Goal: Information Seeking & Learning: Learn about a topic

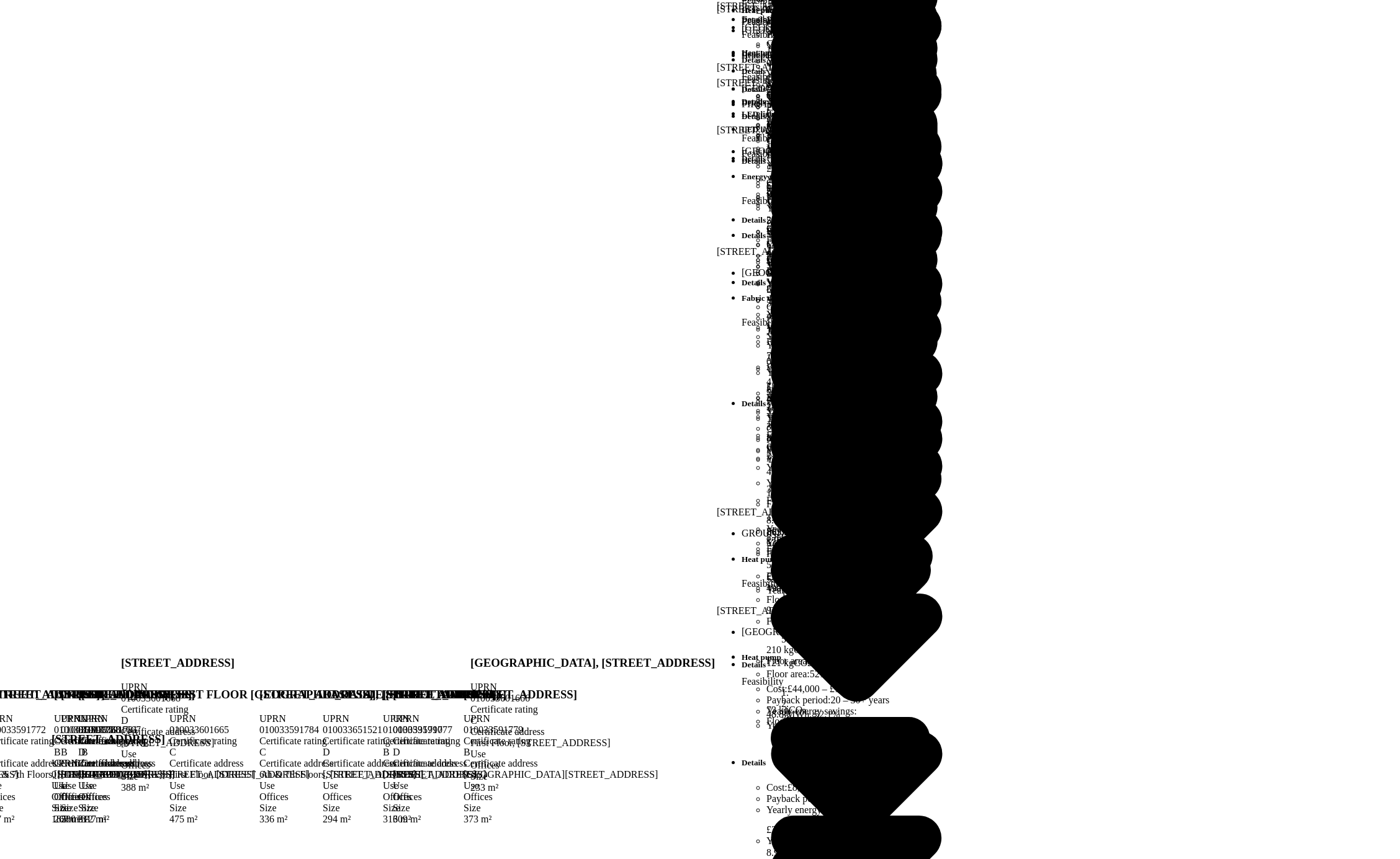
scroll to position [2223, 0]
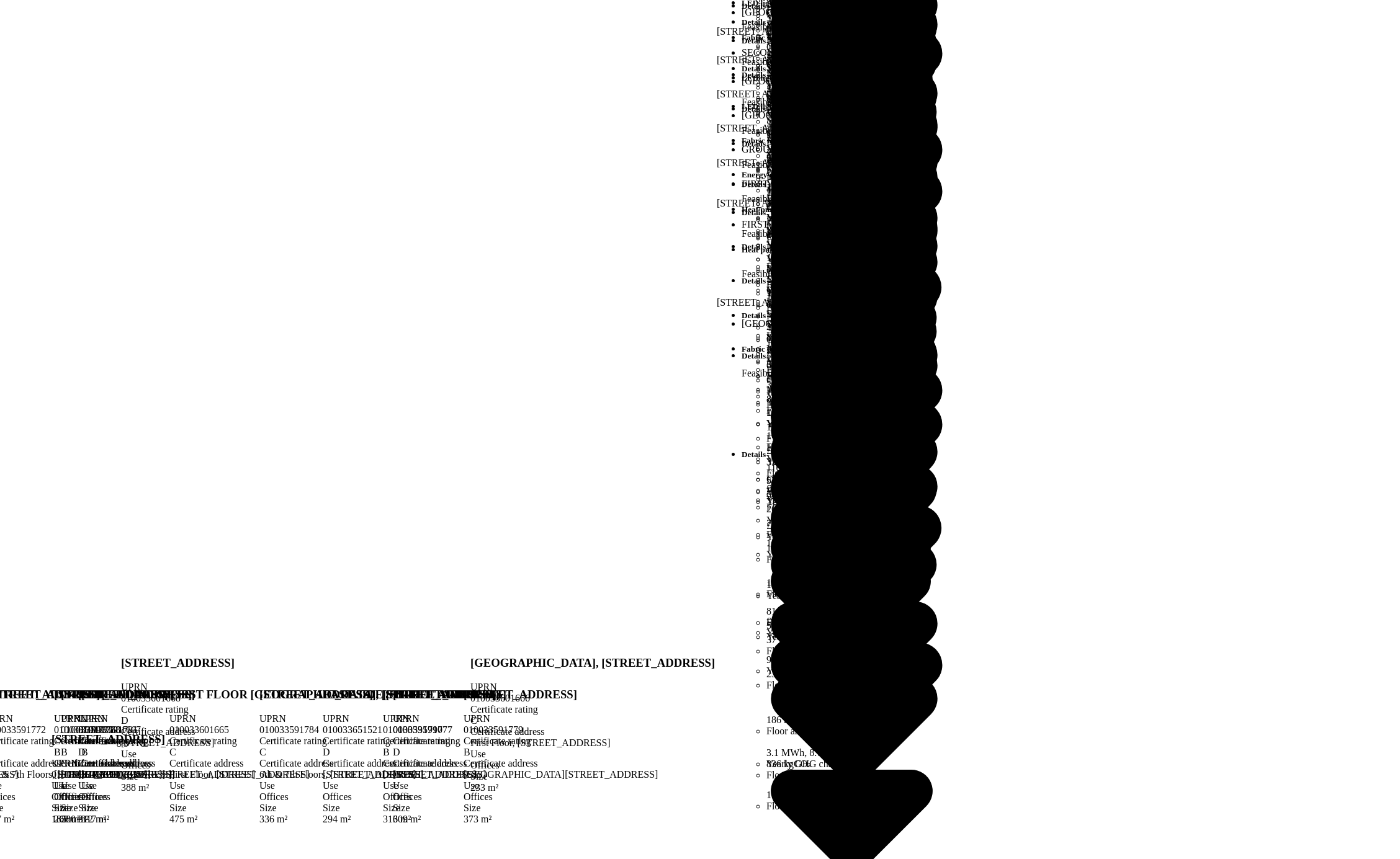
scroll to position [1533, 0]
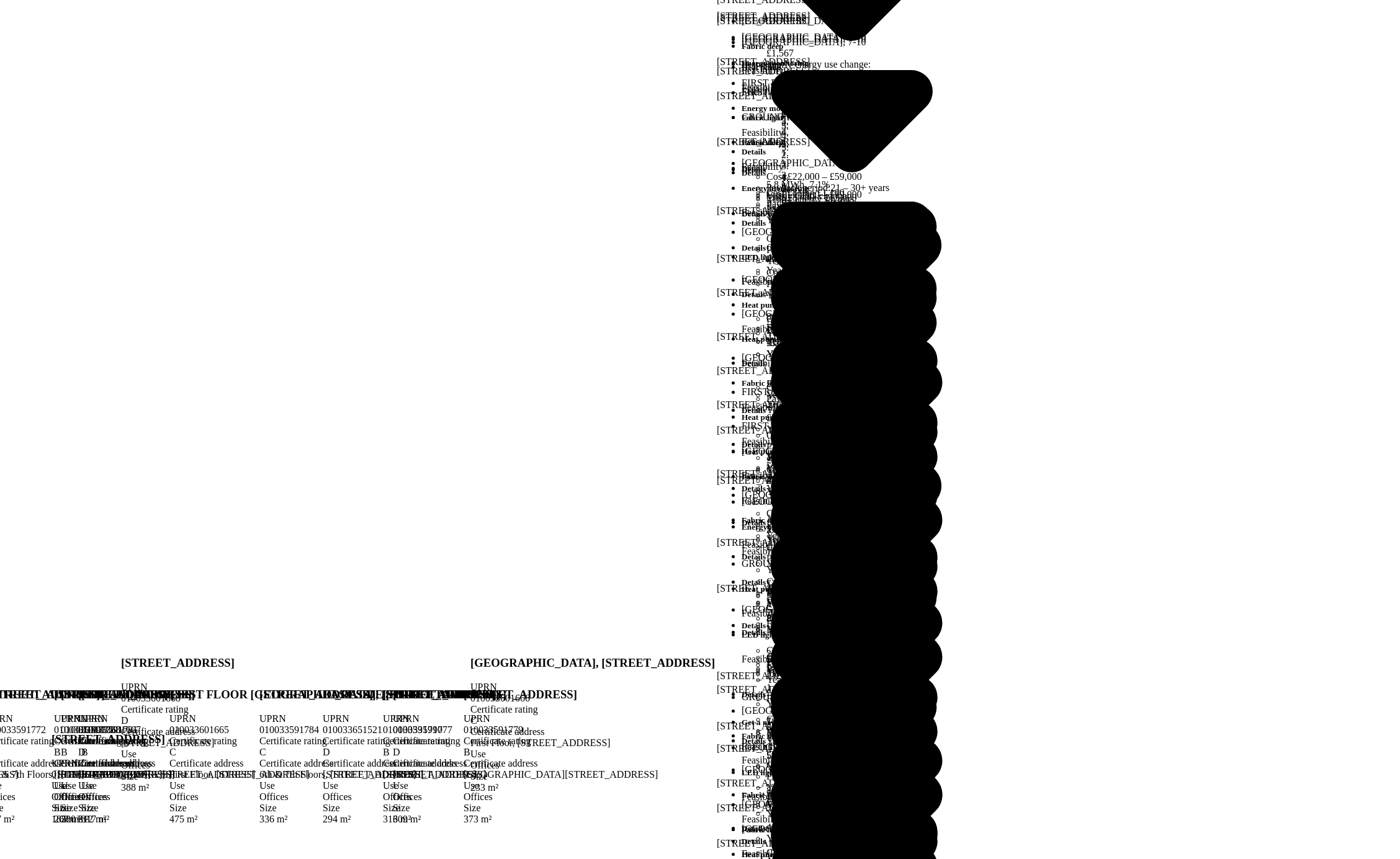
scroll to position [42, 0]
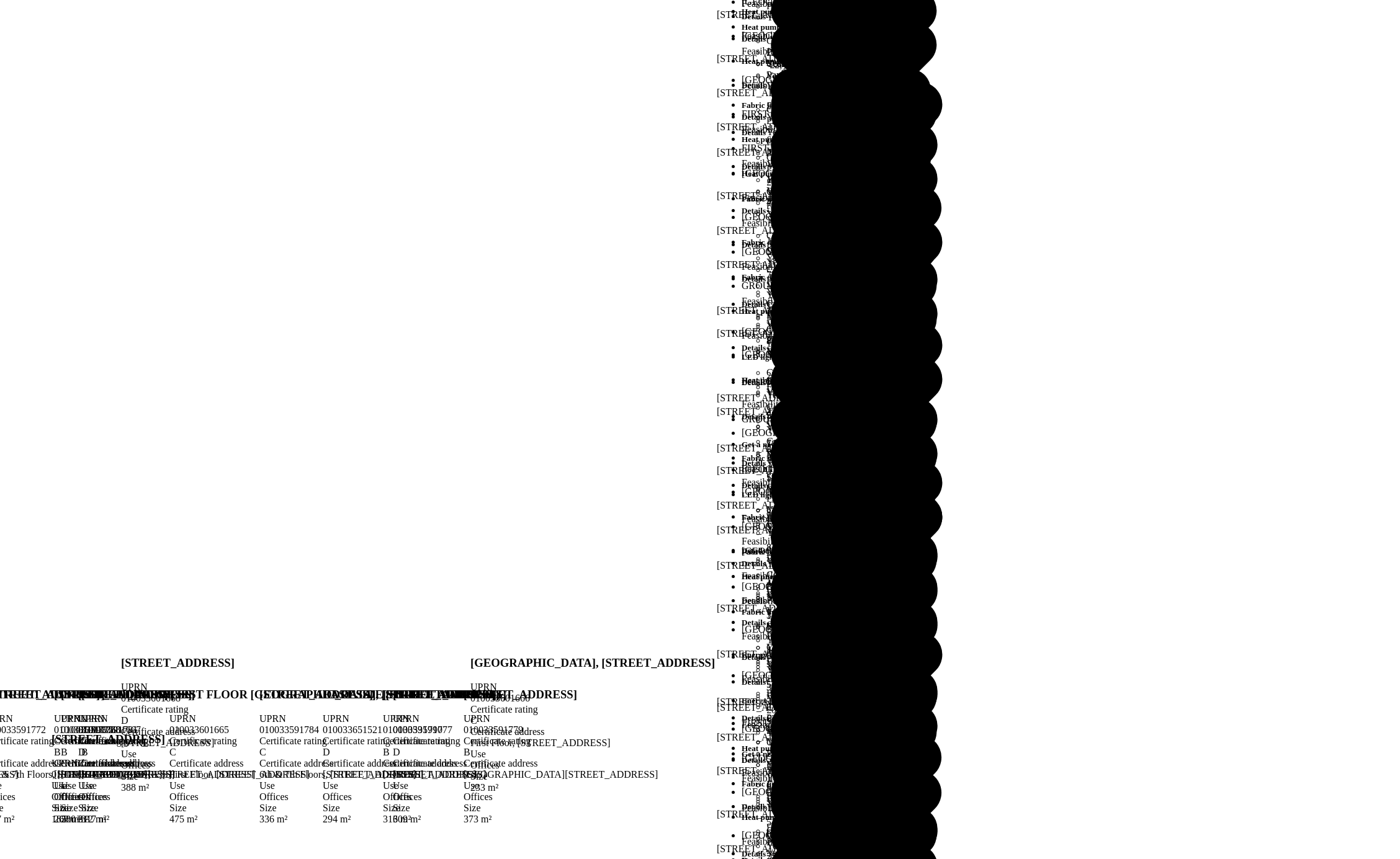
scroll to position [386, 0]
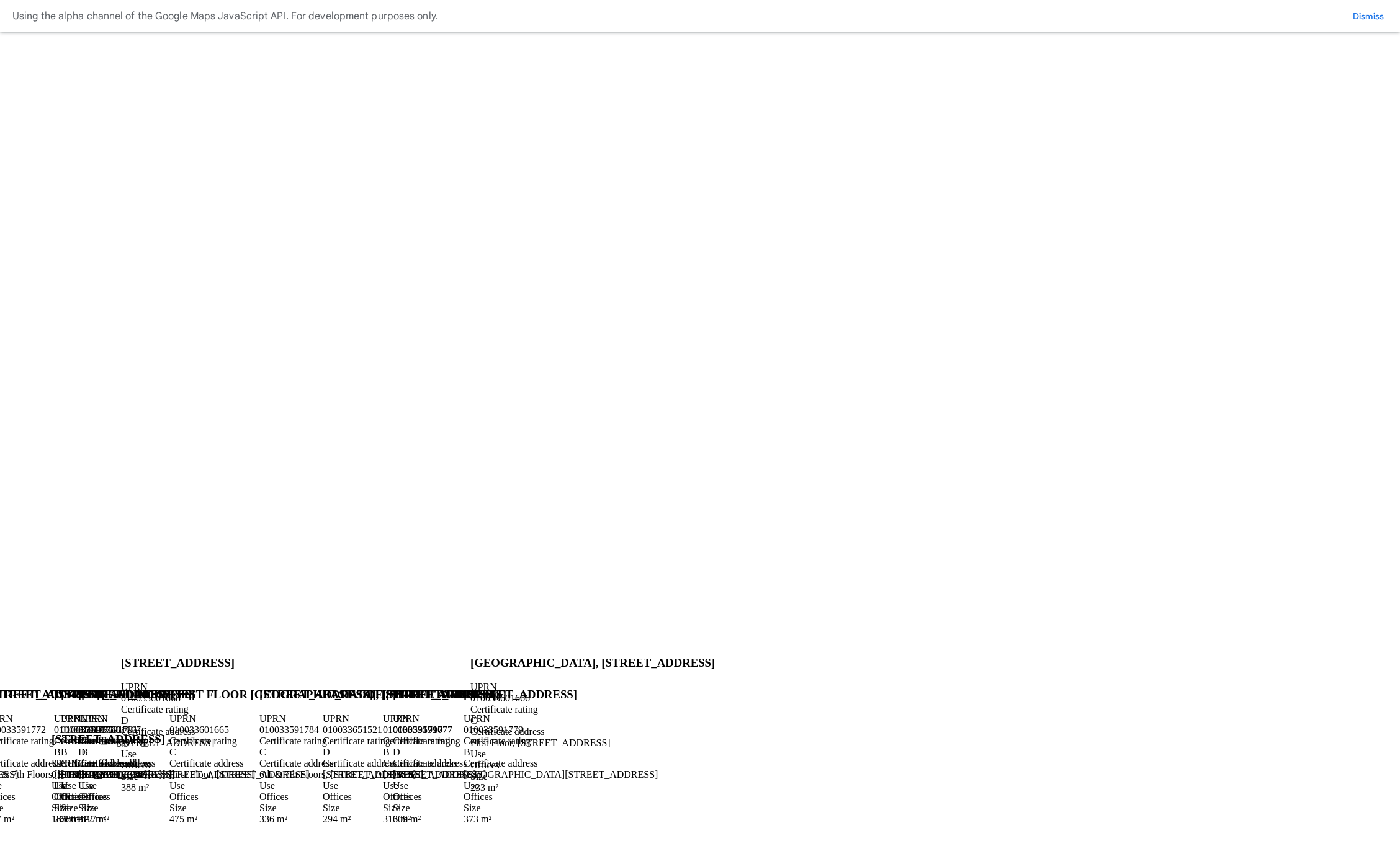
scroll to position [329, 0]
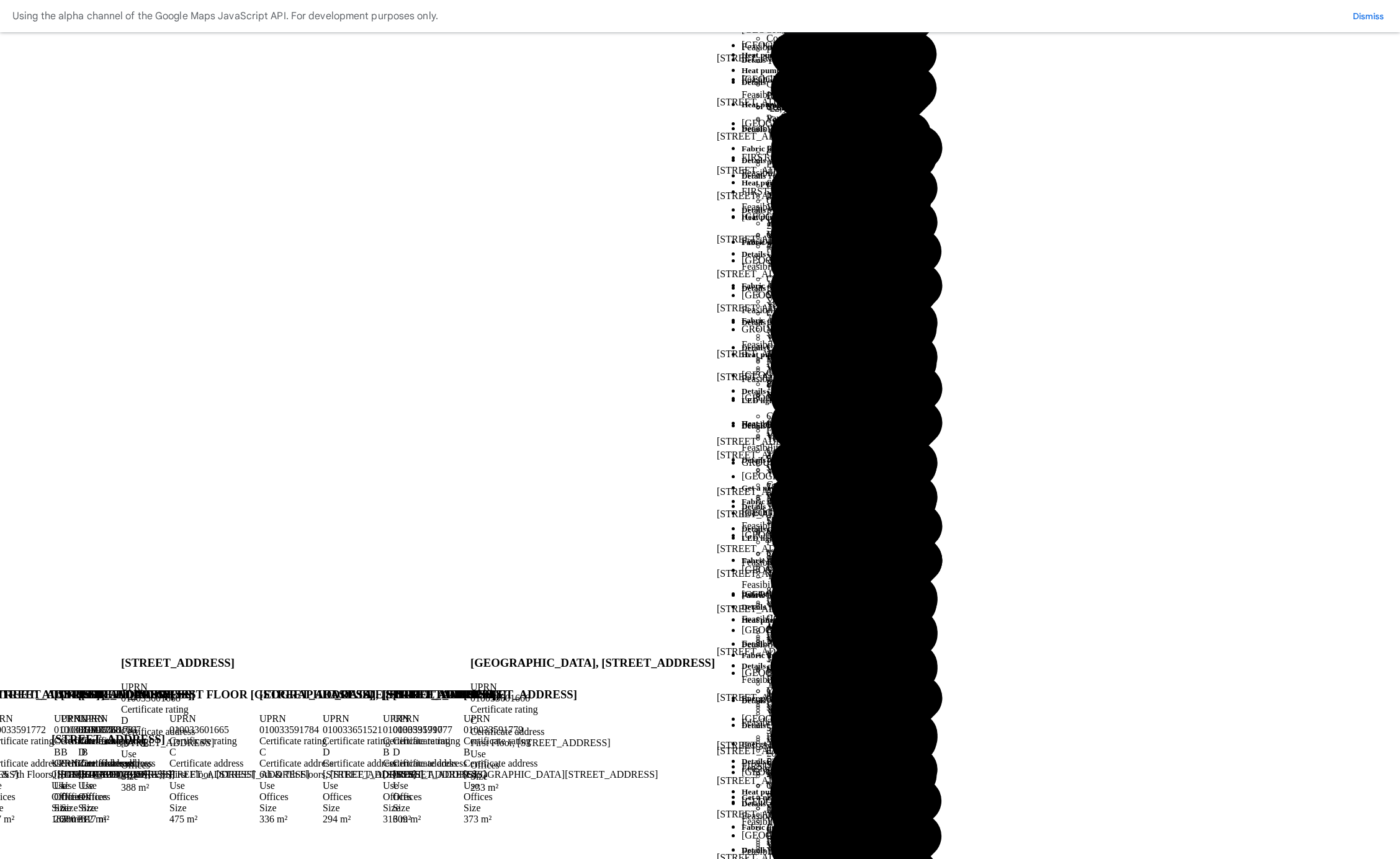
drag, startPoint x: 468, startPoint y: 346, endPoint x: 422, endPoint y: 56, distance: 293.6
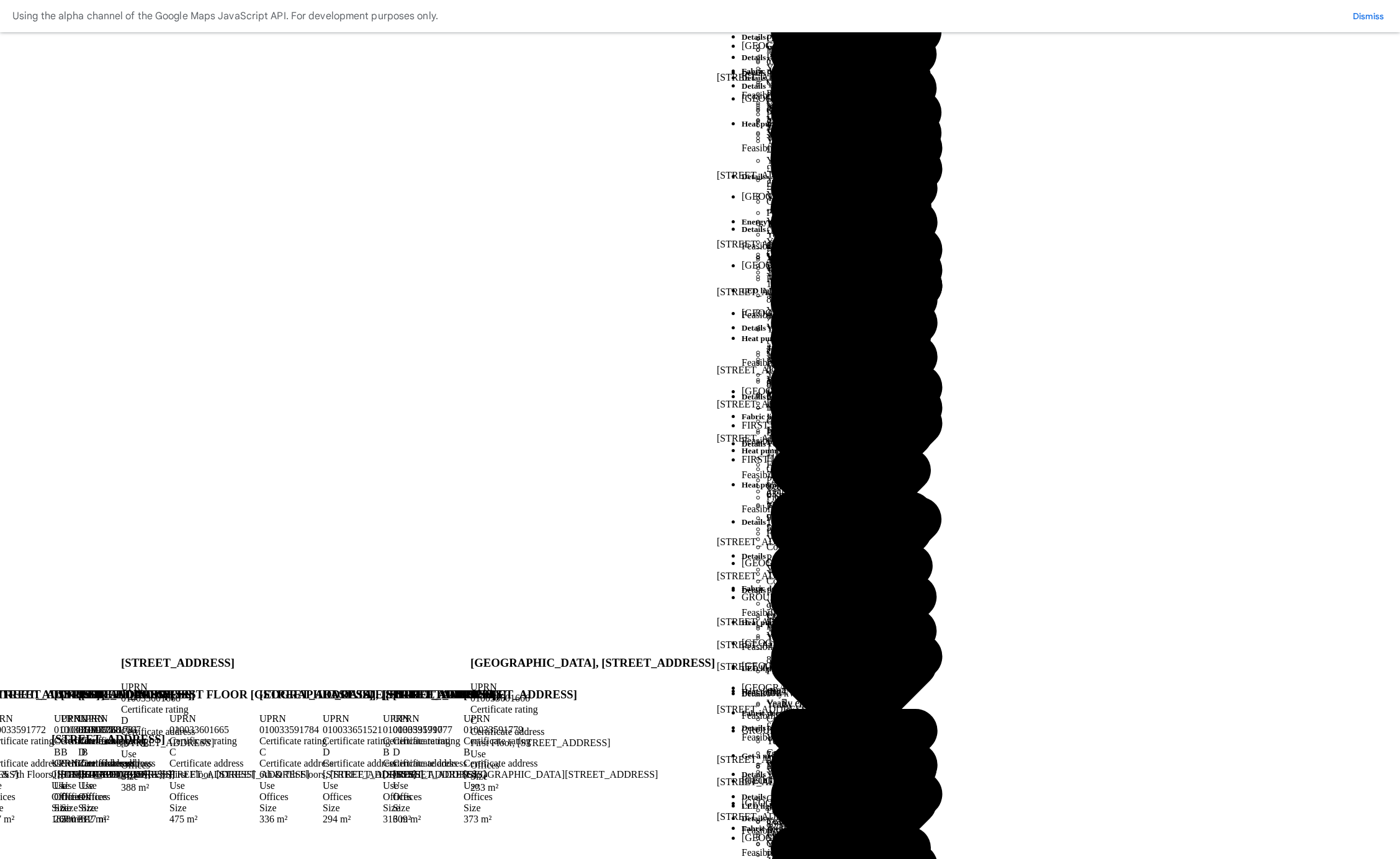
scroll to position [0, 0]
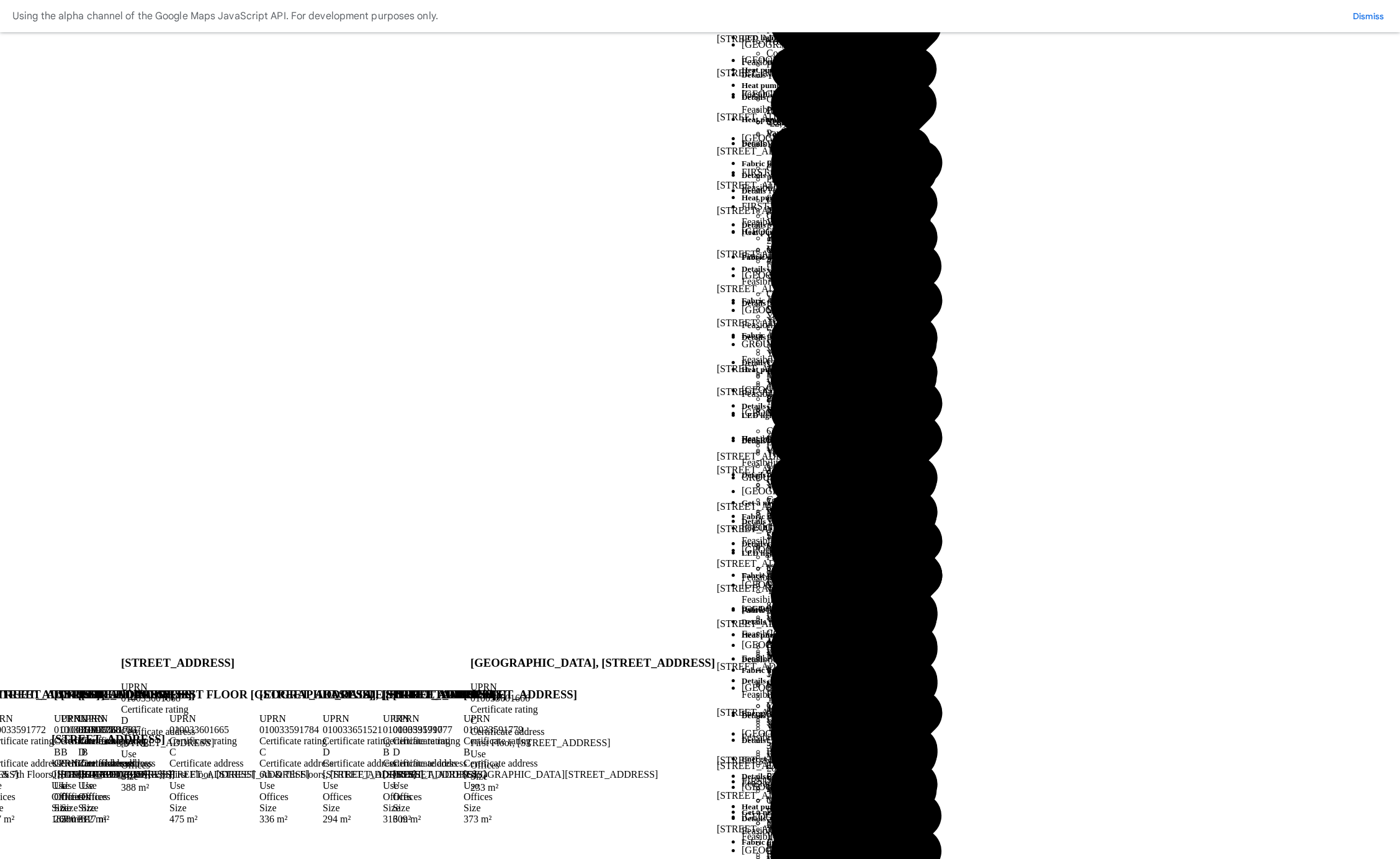
scroll to position [314, 0]
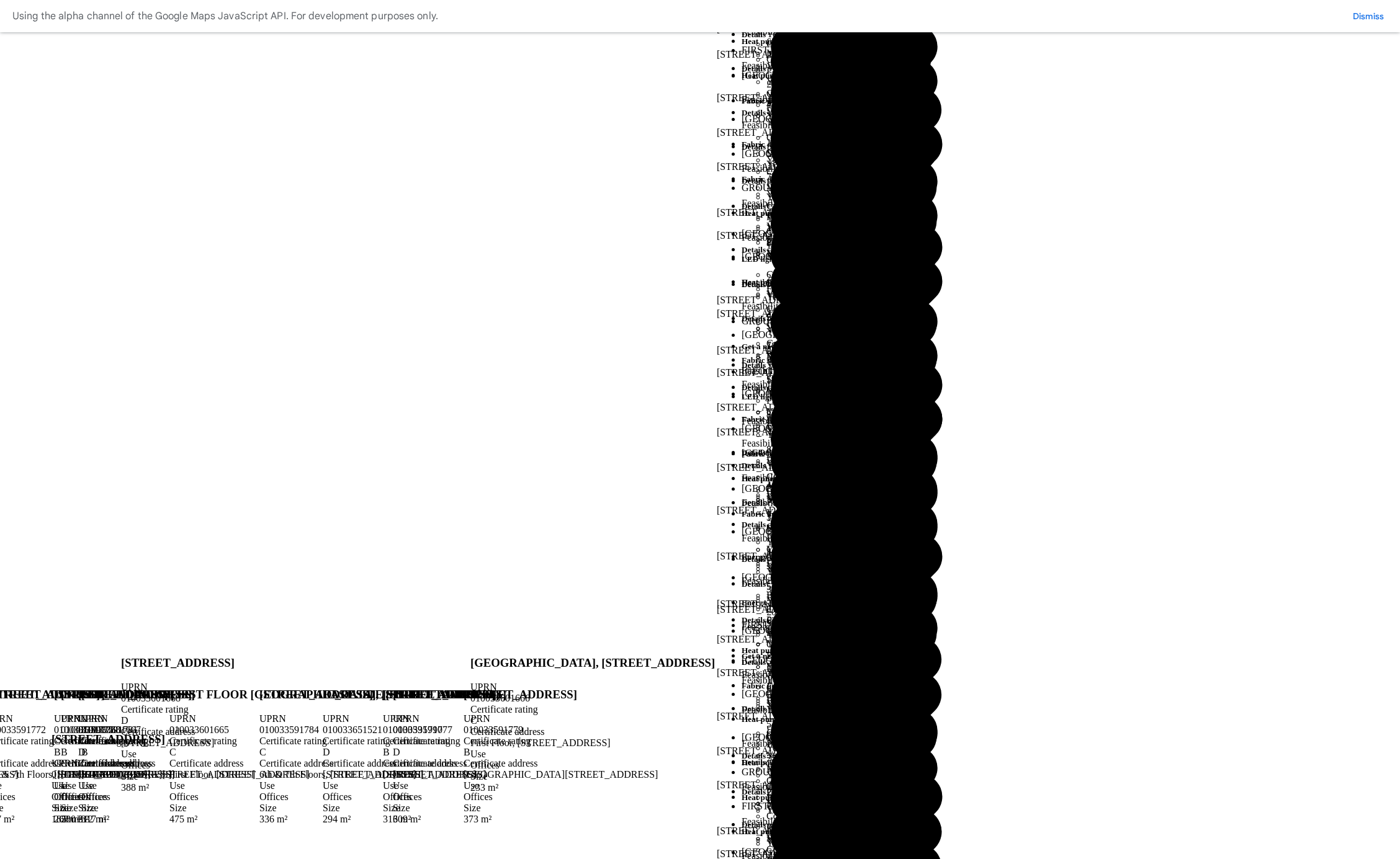
scroll to position [470, 0]
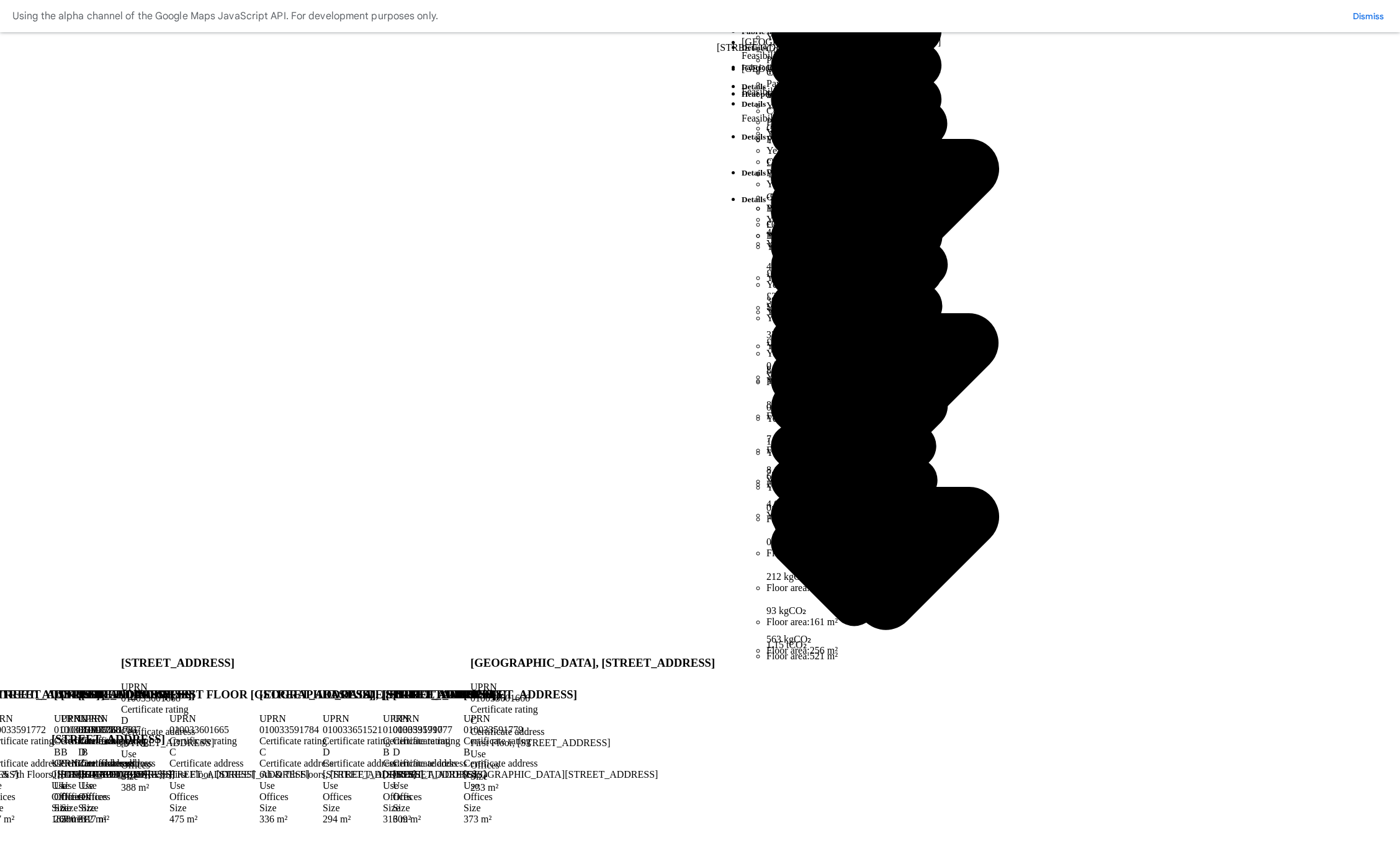
scroll to position [285, 0]
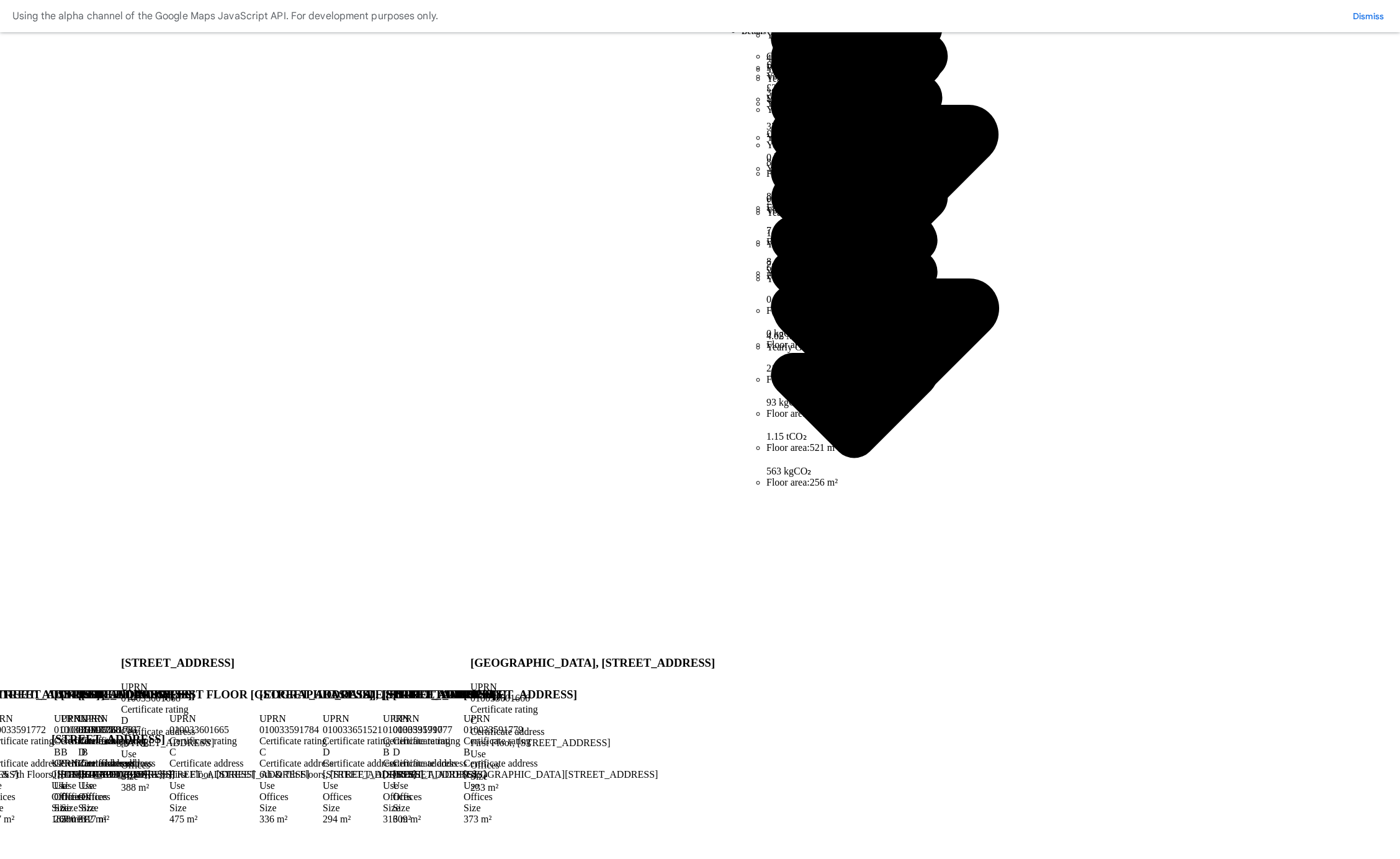
scroll to position [542, 0]
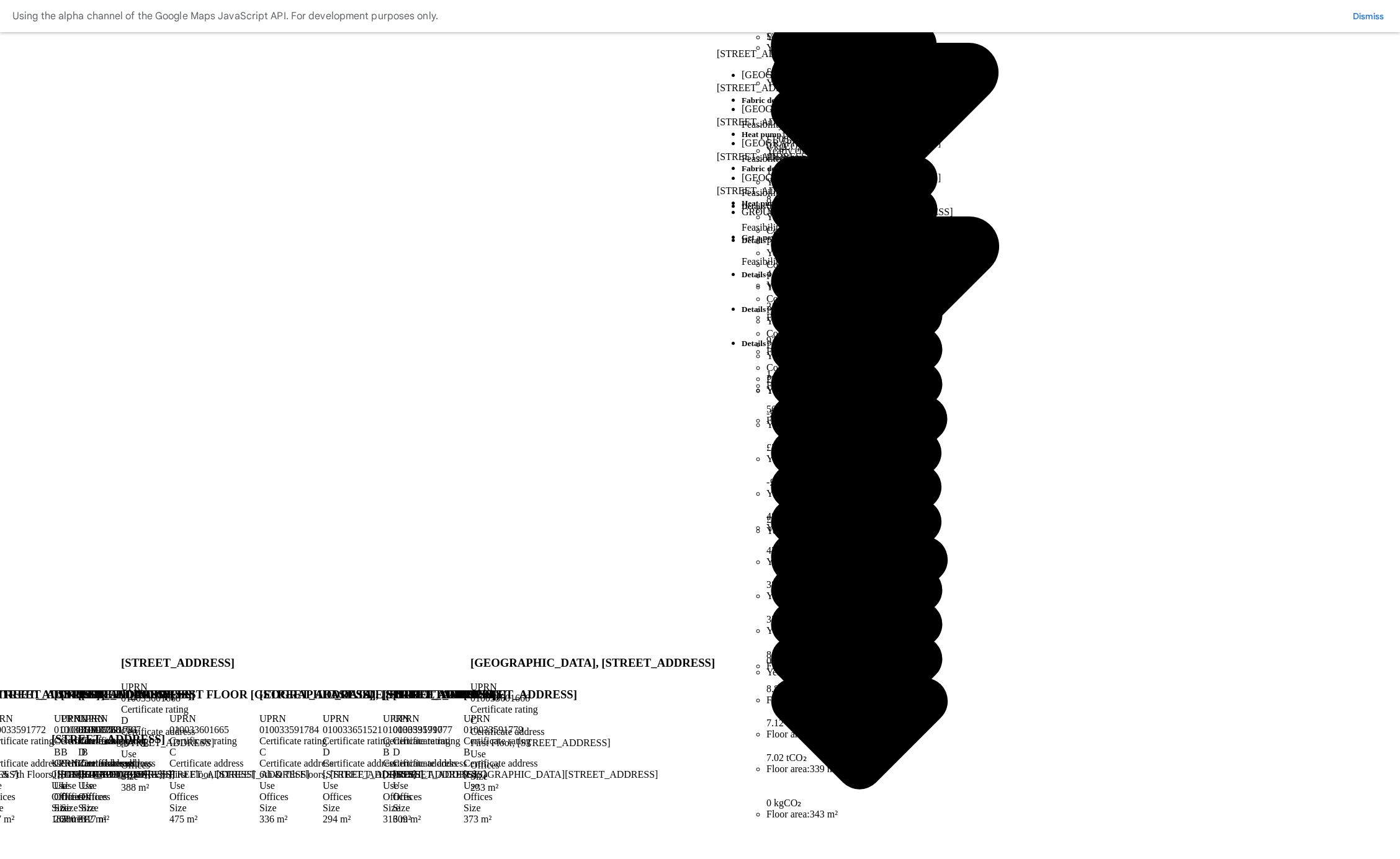
scroll to position [661, 0]
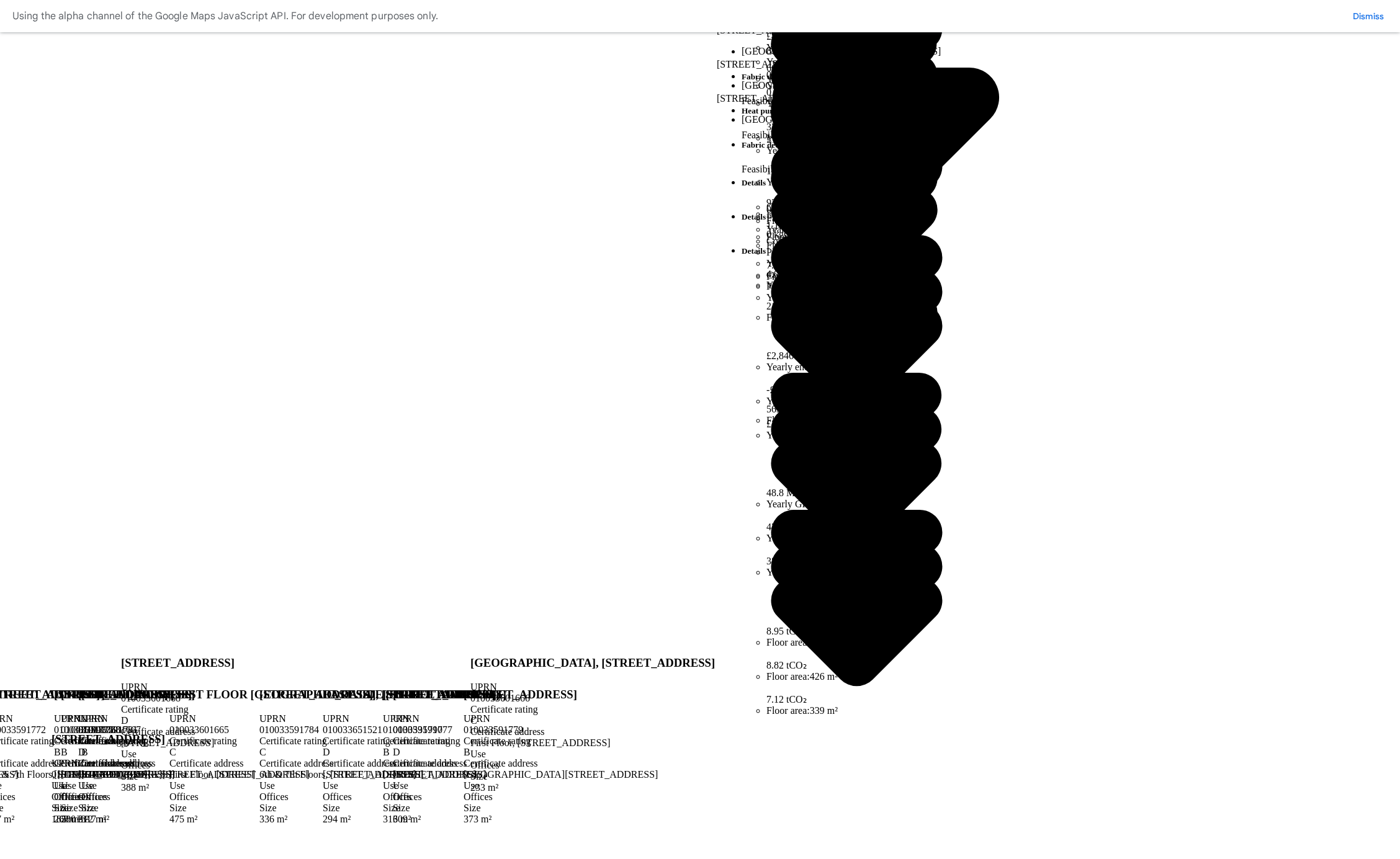
scroll to position [478, 0]
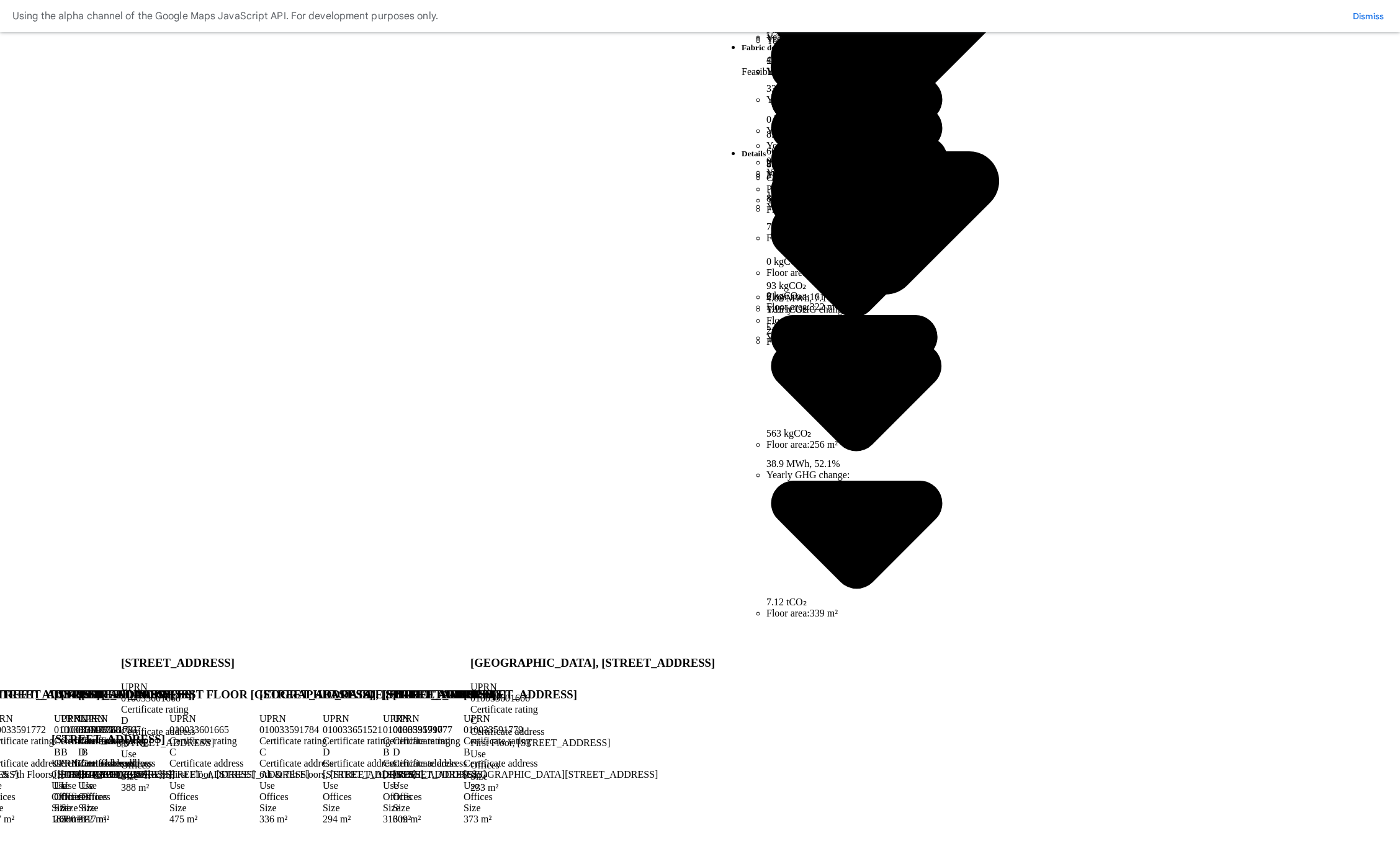
scroll to position [270, 0]
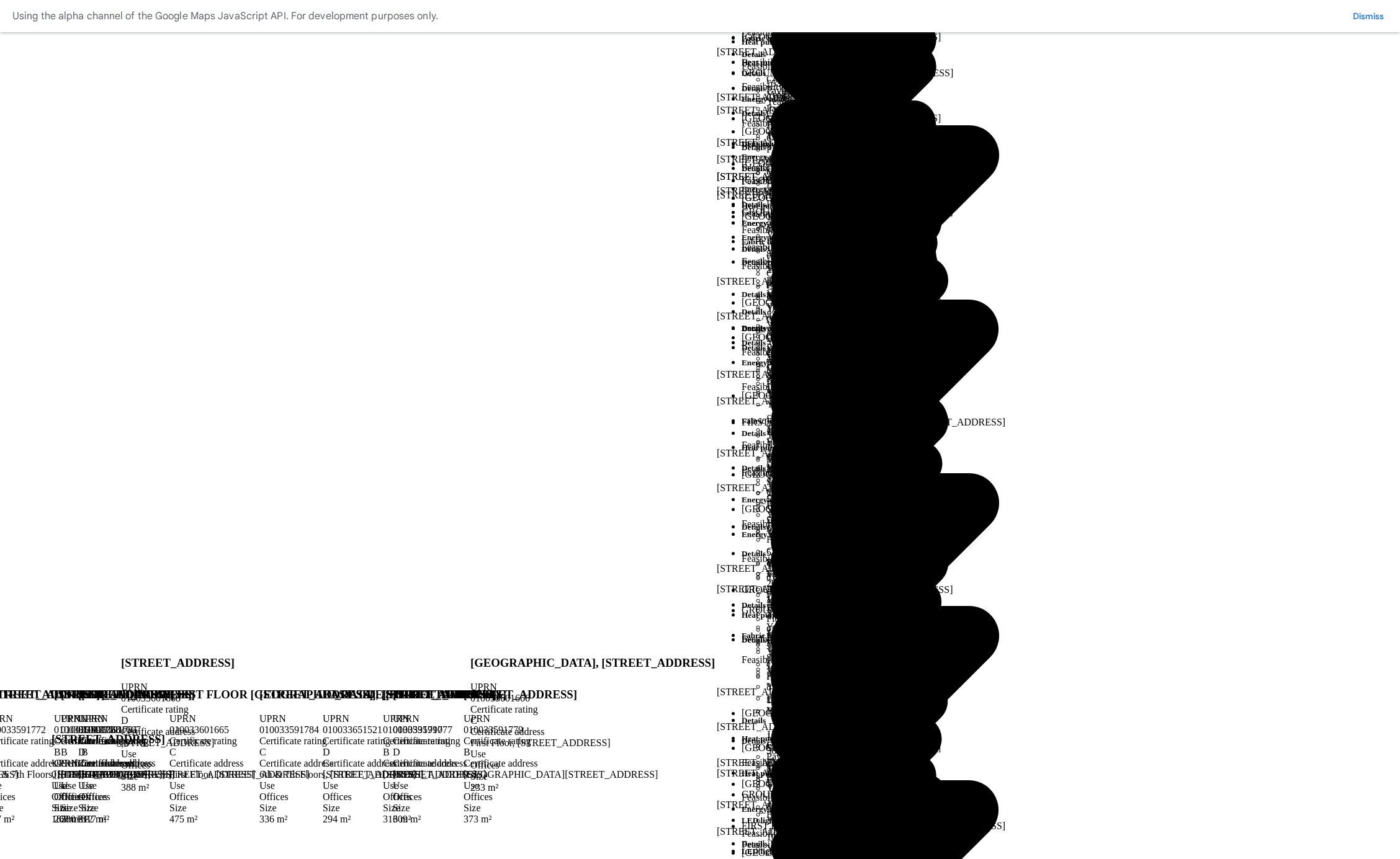
scroll to position [126, 0]
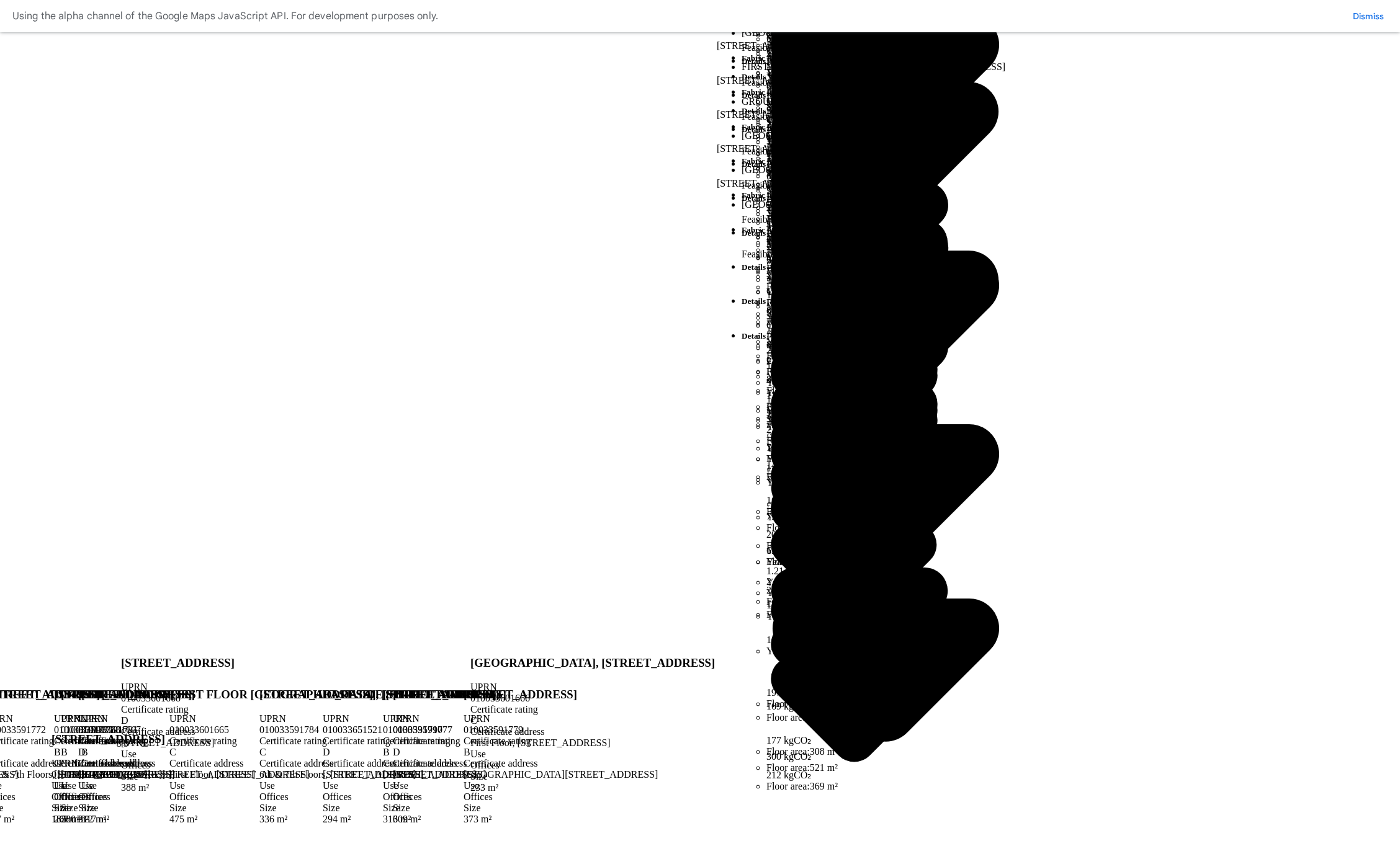
scroll to position [1878, 0]
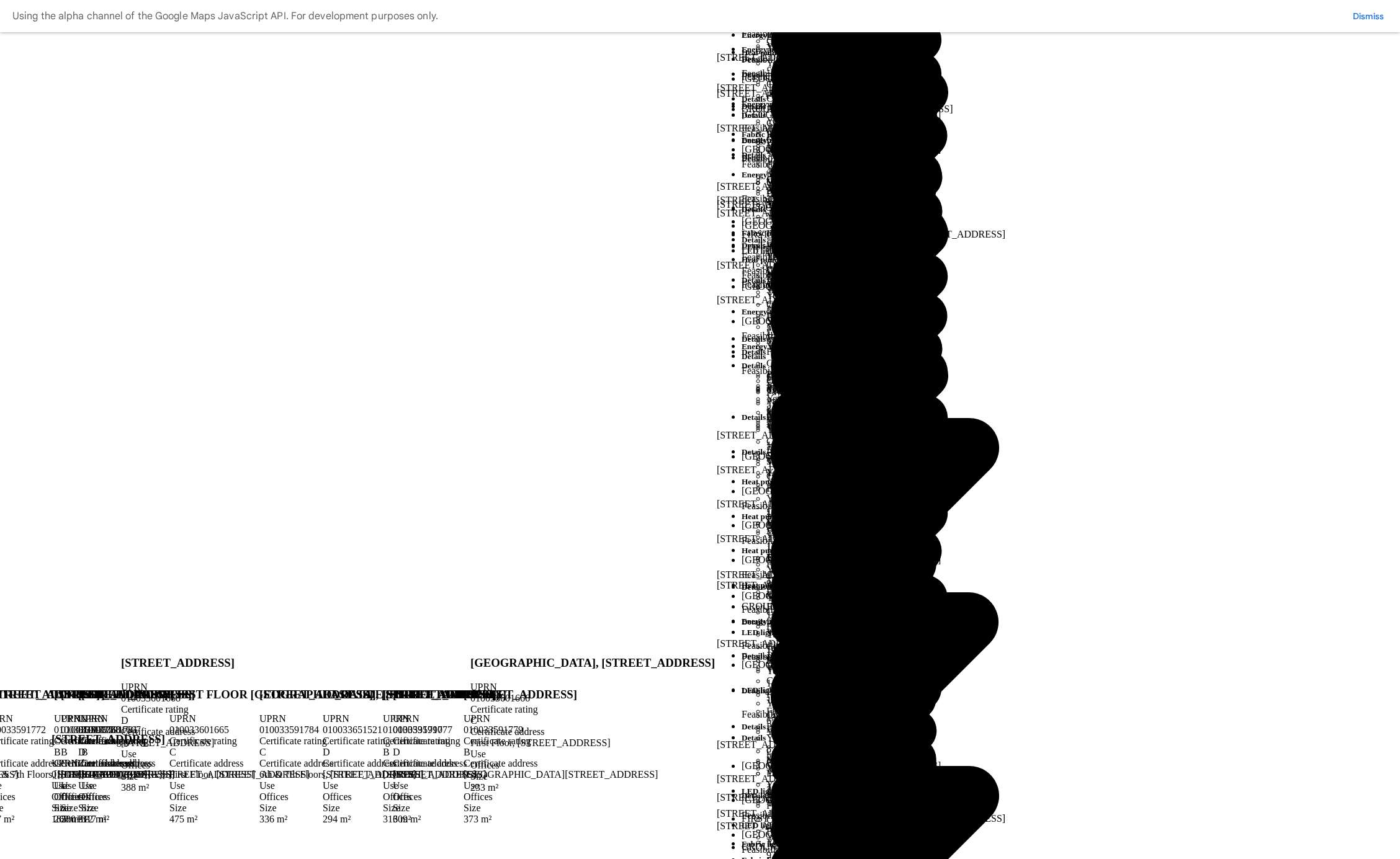
scroll to position [333, 0]
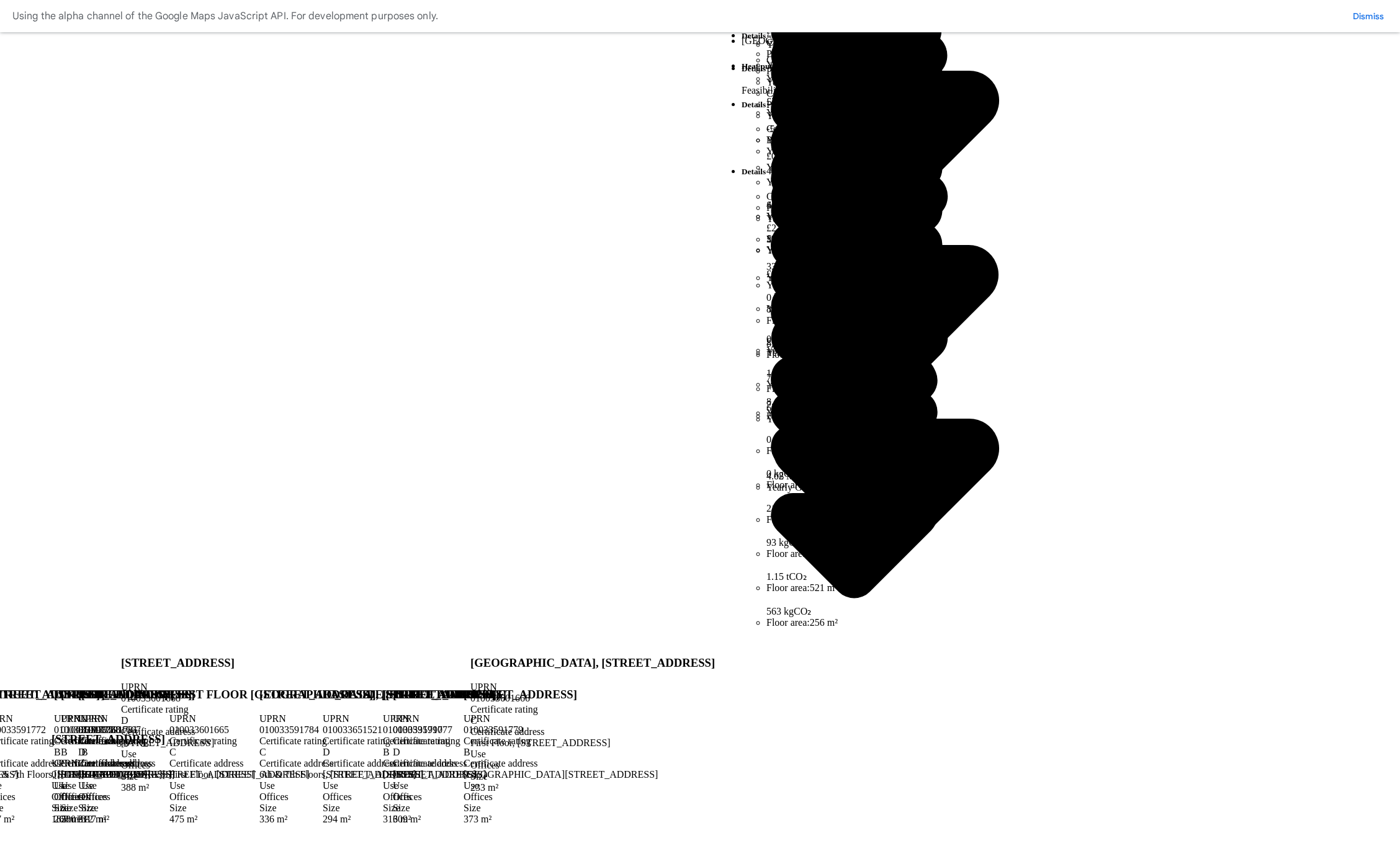
scroll to position [330, 0]
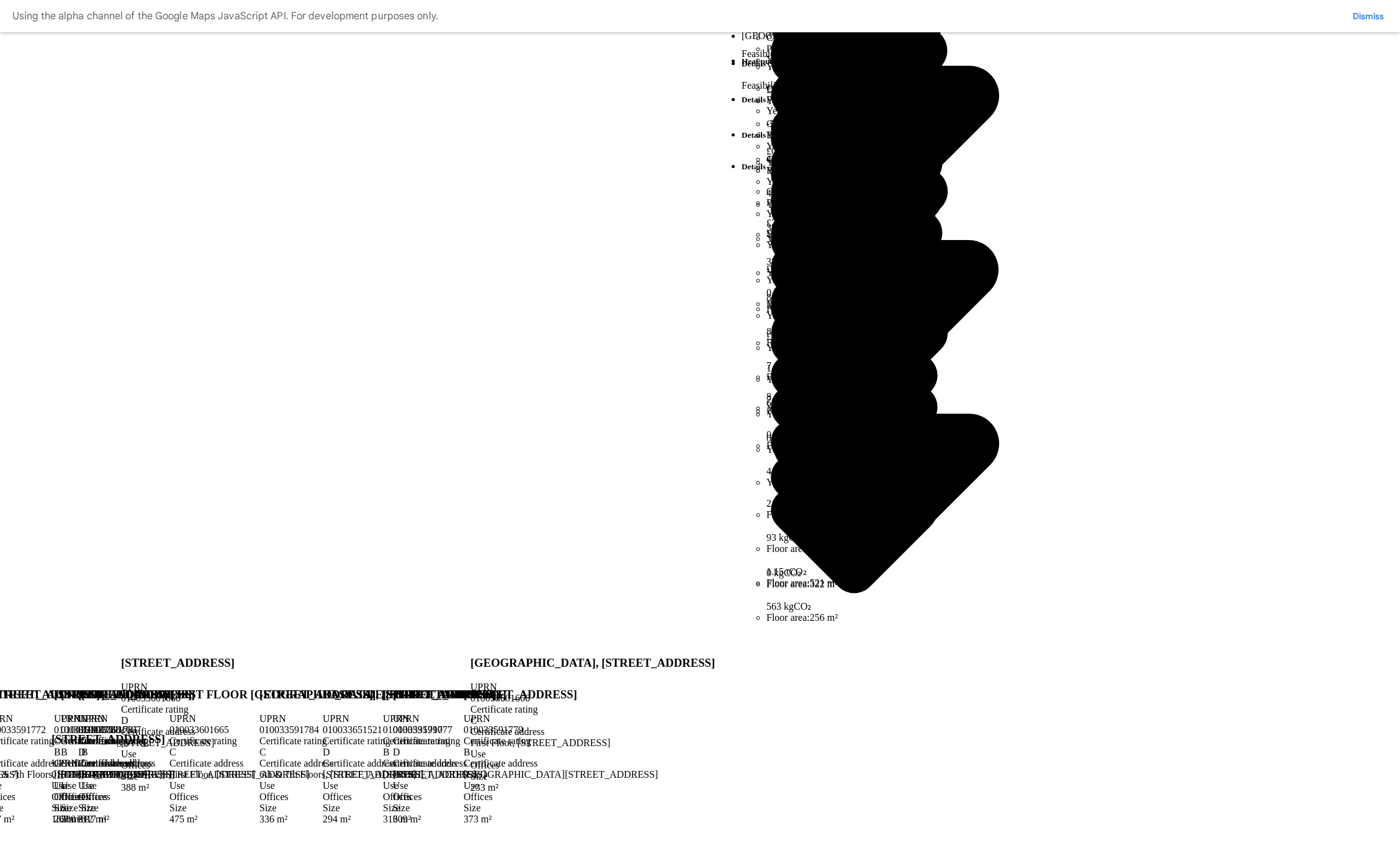
scroll to position [348, 0]
